Goal: Task Accomplishment & Management: Manage account settings

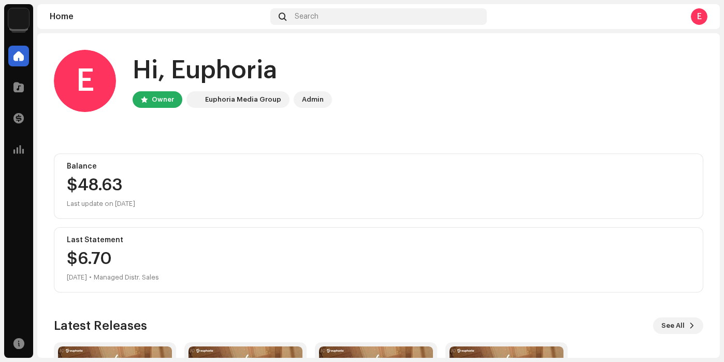
click at [20, 25] on img at bounding box center [18, 18] width 21 height 21
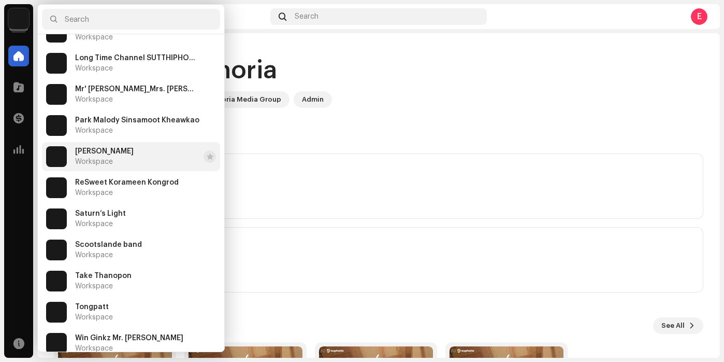
scroll to position [135, 0]
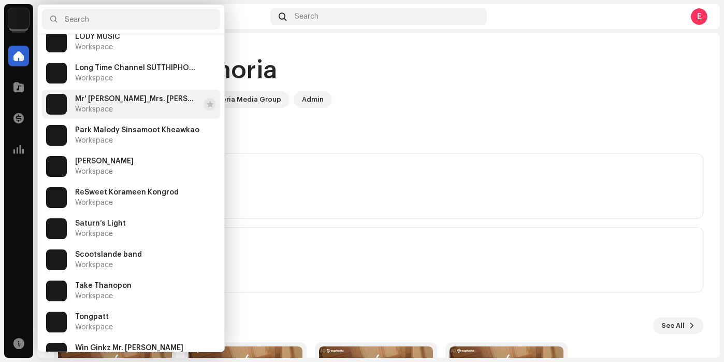
click at [137, 100] on span "Mr' [PERSON_NAME]_Mrs. [PERSON_NAME]" at bounding box center [137, 99] width 124 height 8
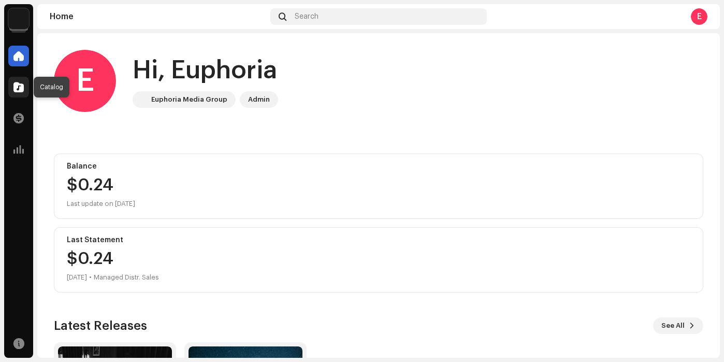
click at [19, 90] on span at bounding box center [18, 87] width 10 height 8
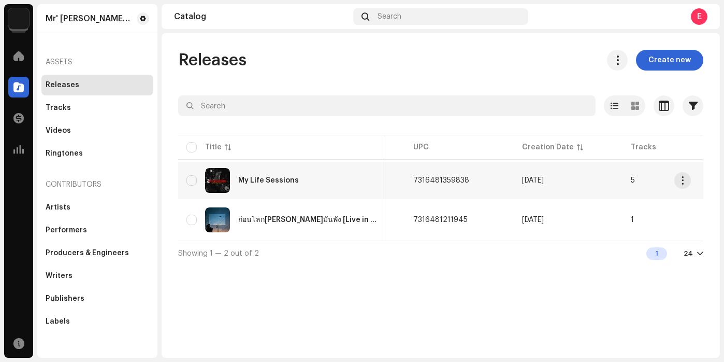
scroll to position [0, 293]
drag, startPoint x: 482, startPoint y: 180, endPoint x: 428, endPoint y: 181, distance: 53.9
click at [428, 181] on td "7316481359838" at bounding box center [473, 180] width 109 height 37
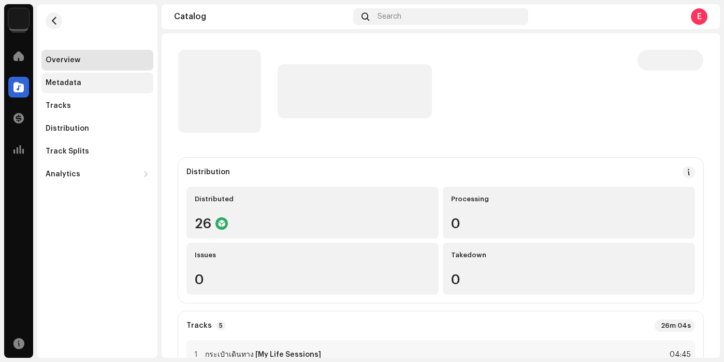
click at [109, 84] on div "Metadata" at bounding box center [98, 83] width 104 height 8
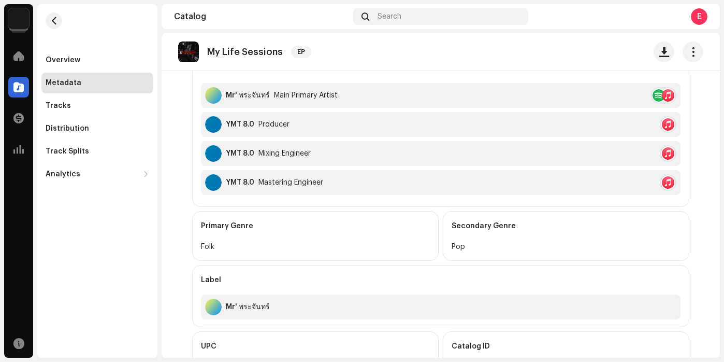
scroll to position [397, 0]
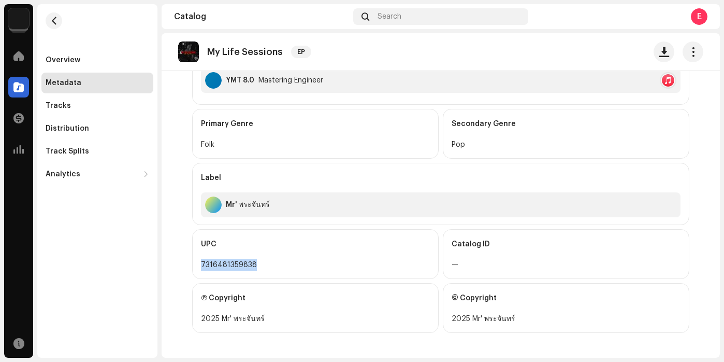
drag, startPoint x: 262, startPoint y: 268, endPoint x: 197, endPoint y: 265, distance: 64.9
click at [197, 265] on div "UPC 7316481359838" at bounding box center [315, 254] width 247 height 50
copy div "7316481359838"
